Goal: Task Accomplishment & Management: Manage account settings

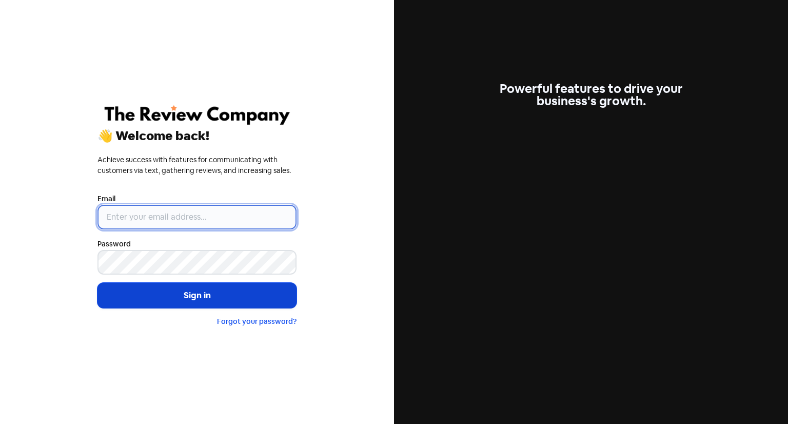
type input "[EMAIL_ADDRESS][DOMAIN_NAME]"
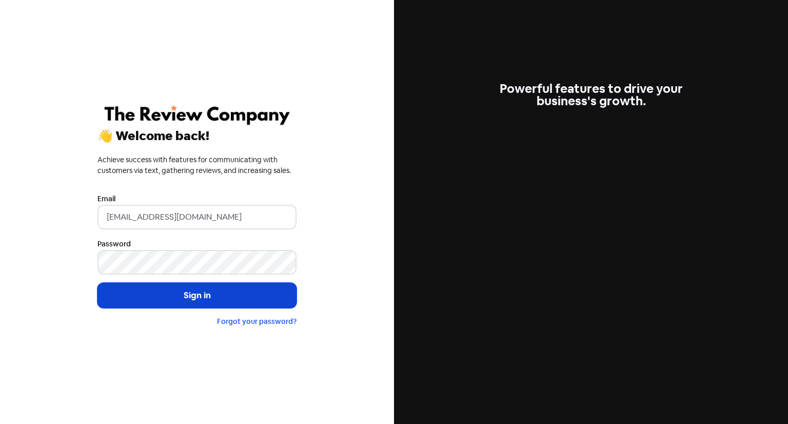
click at [179, 292] on button "Sign in" at bounding box center [196, 296] width 199 height 26
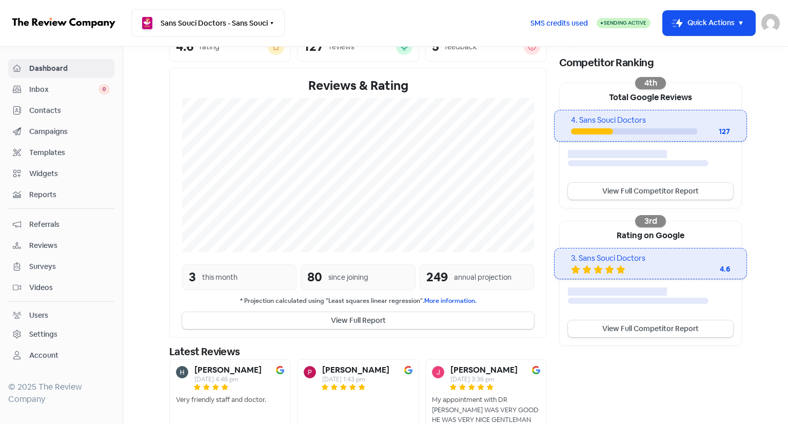
scroll to position [156, 0]
